Goal: Task Accomplishment & Management: Manage account settings

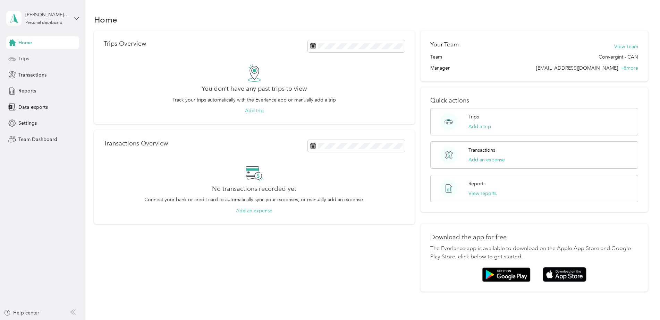
click at [30, 61] on div "Trips" at bounding box center [42, 59] width 73 height 12
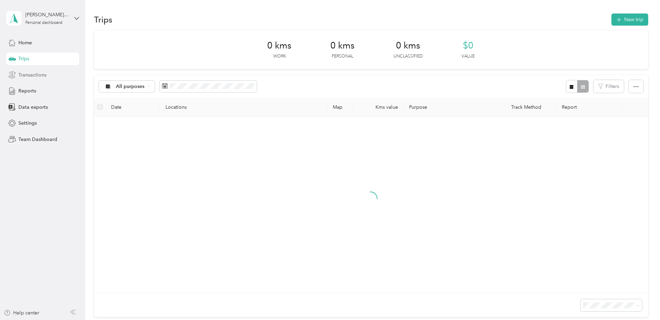
click at [33, 77] on span "Transactions" at bounding box center [32, 74] width 28 height 7
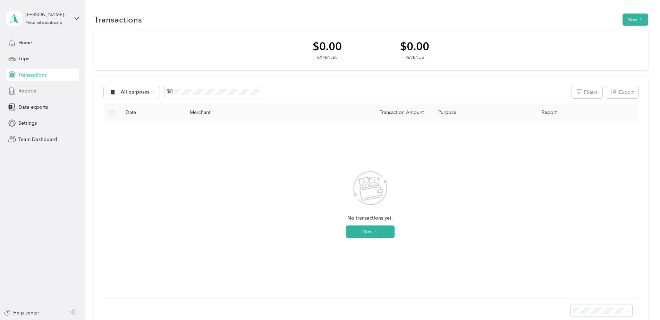
click at [28, 92] on span "Reports" at bounding box center [27, 90] width 18 height 7
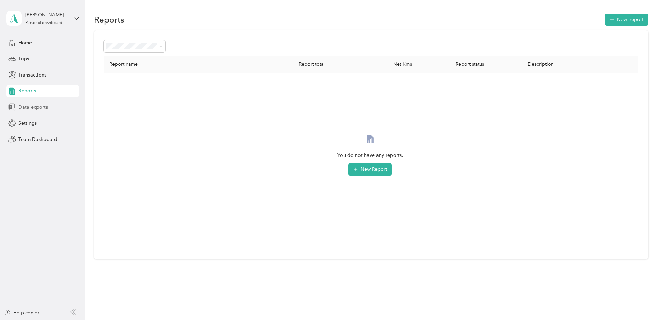
click at [24, 108] on span "Data exports" at bounding box center [32, 107] width 29 height 7
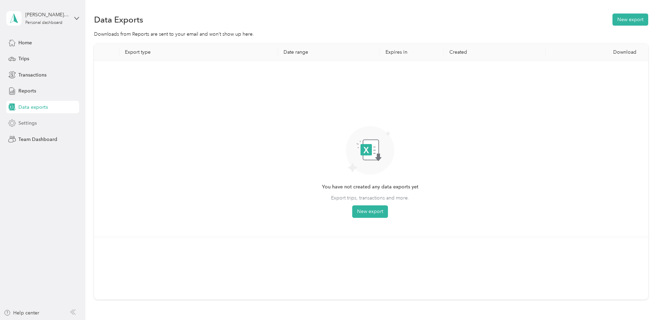
click at [23, 124] on span "Settings" at bounding box center [27, 123] width 18 height 7
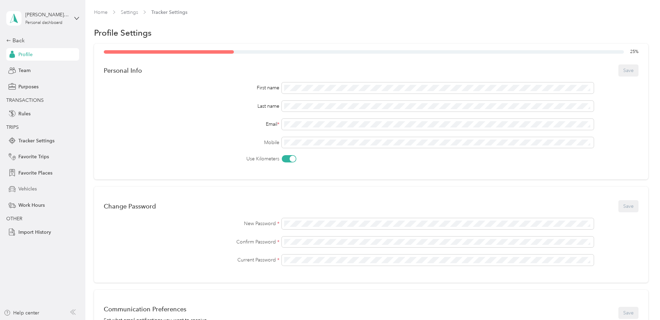
drag, startPoint x: 22, startPoint y: 186, endPoint x: 25, endPoint y: 184, distance: 3.7
click at [22, 186] on span "Vehicles" at bounding box center [27, 189] width 18 height 7
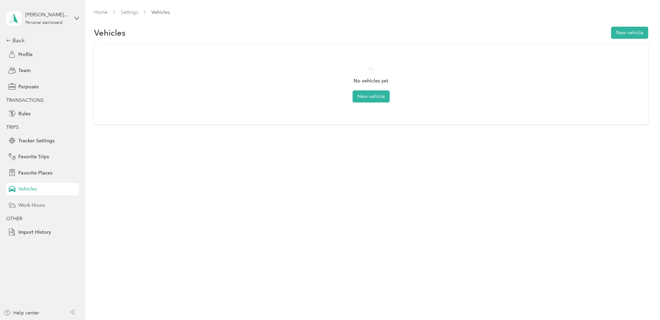
click at [26, 210] on div "Work Hours" at bounding box center [42, 205] width 73 height 12
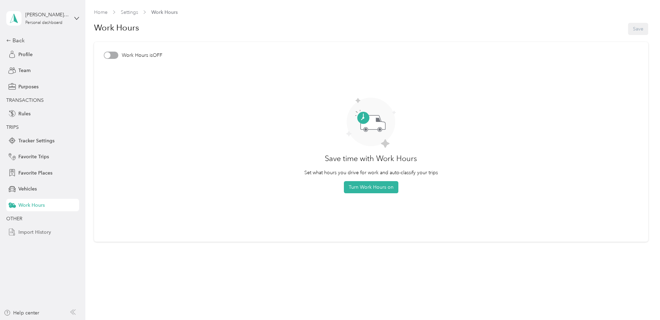
click at [29, 230] on span "Import History" at bounding box center [34, 232] width 33 height 7
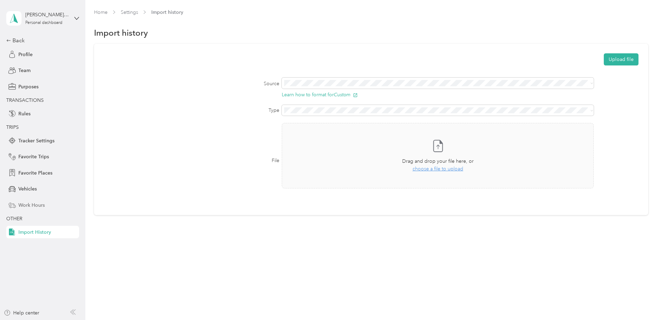
click at [24, 200] on div "Work Hours" at bounding box center [42, 205] width 73 height 12
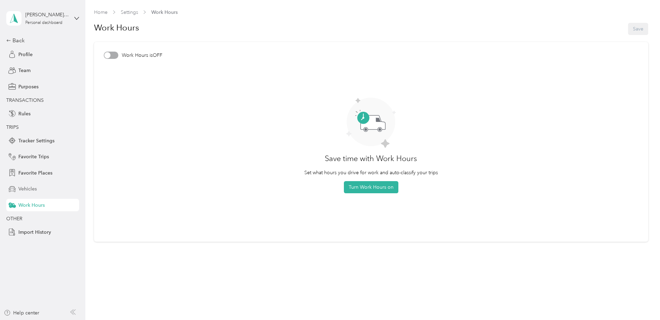
click at [29, 183] on div "Vehicles" at bounding box center [42, 189] width 73 height 12
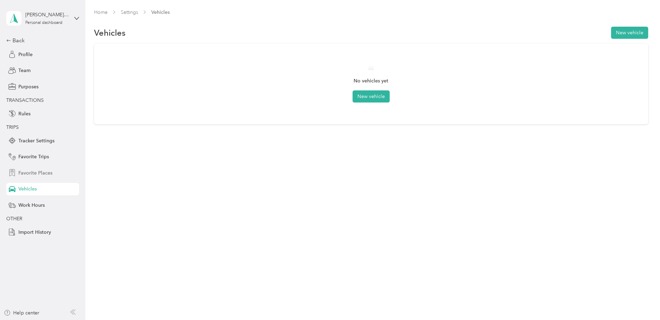
click at [35, 171] on span "Favorite Places" at bounding box center [35, 173] width 34 height 7
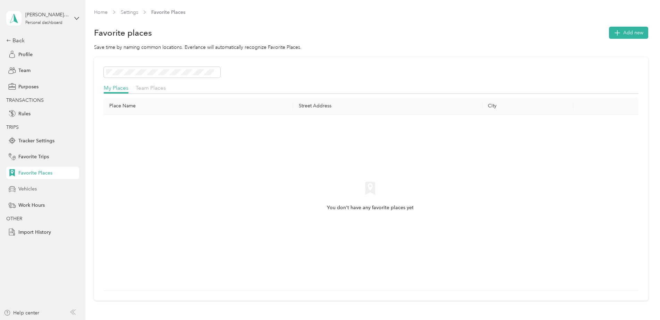
click at [36, 193] on span "Vehicles" at bounding box center [27, 189] width 18 height 7
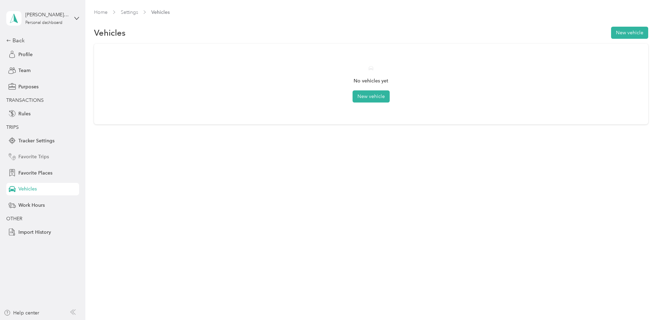
click at [41, 157] on span "Favorite Trips" at bounding box center [33, 156] width 31 height 7
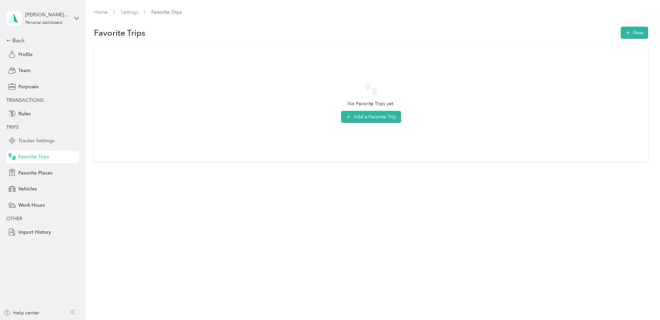
click at [42, 145] on div "Tracker Settings" at bounding box center [42, 141] width 73 height 12
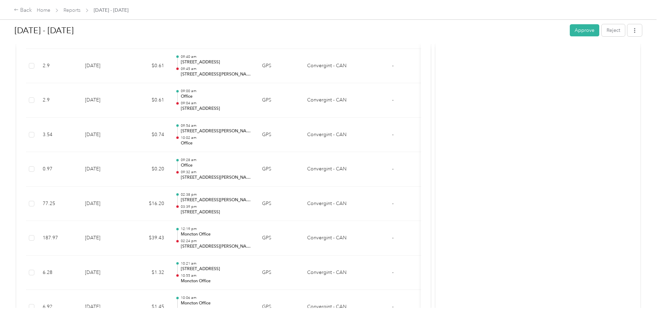
scroll to position [381, 0]
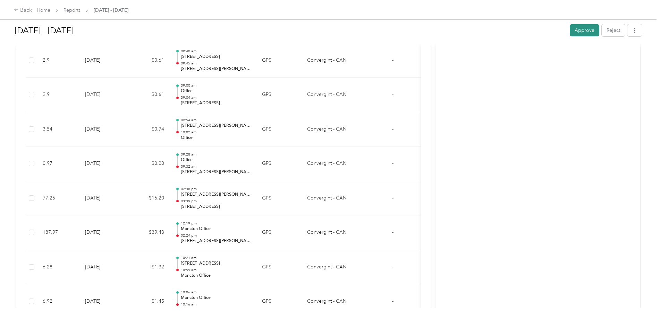
click at [581, 28] on button "Approve" at bounding box center [583, 30] width 29 height 12
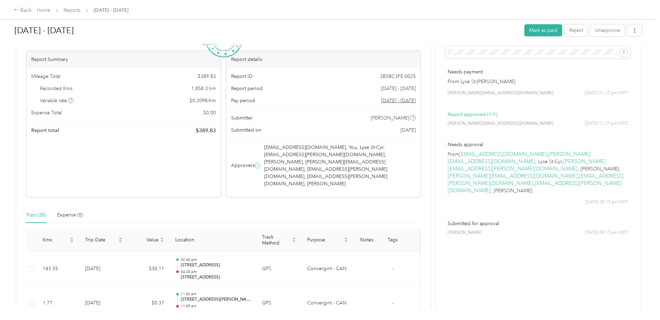
scroll to position [0, 0]
